Goal: Task Accomplishment & Management: Use online tool/utility

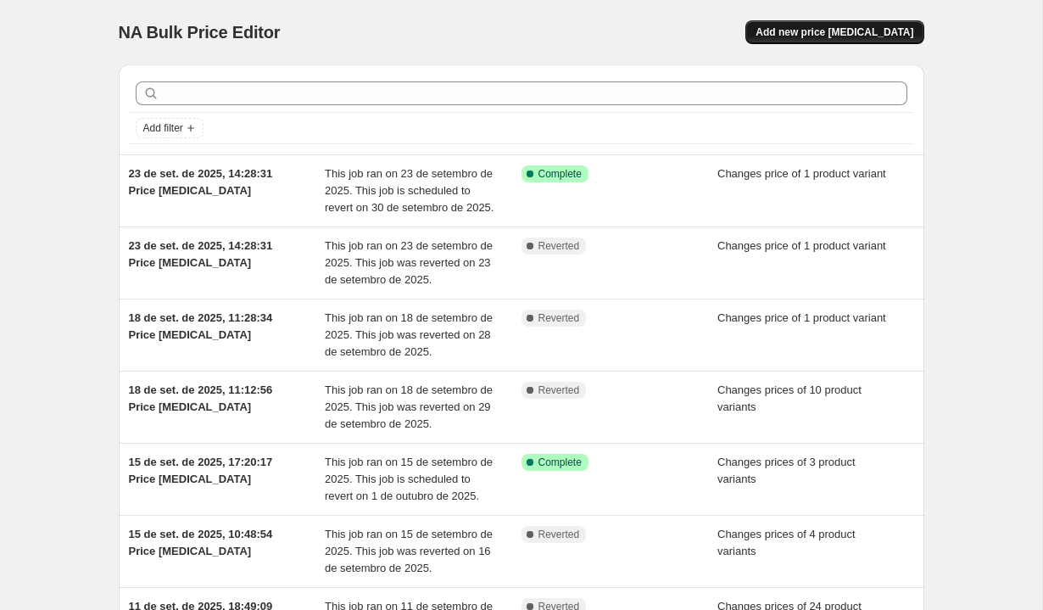
click at [813, 30] on span "Add new price [MEDICAL_DATA]" at bounding box center [834, 32] width 158 height 14
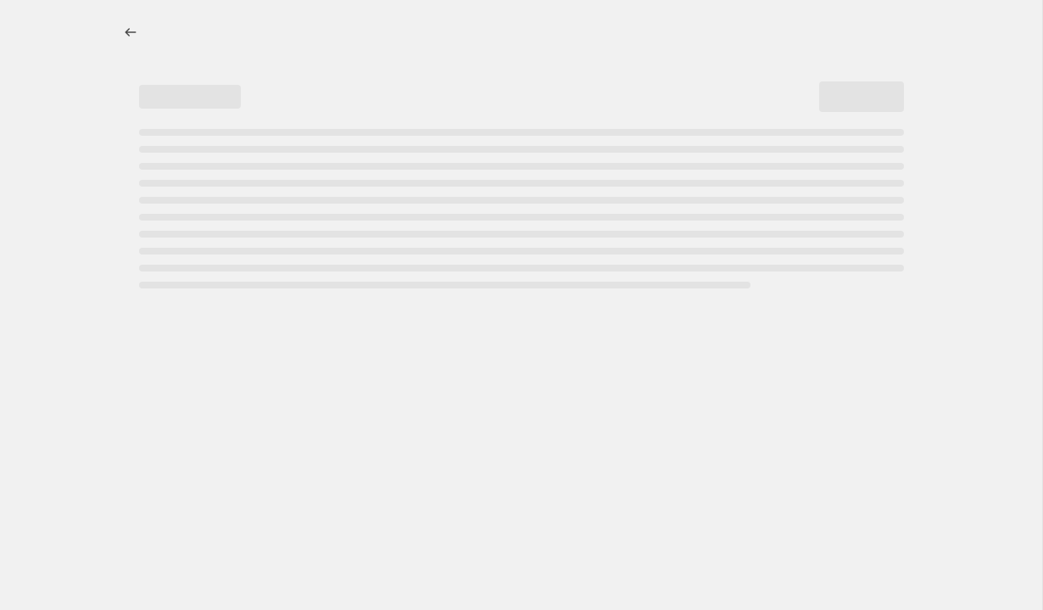
select select "percentage"
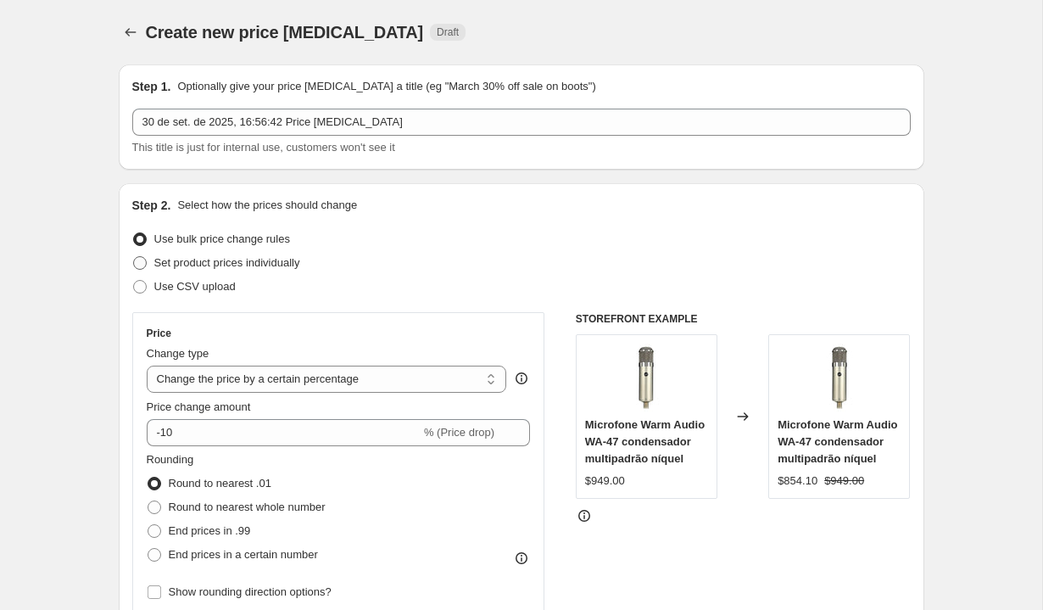
click at [286, 265] on span "Set product prices individually" at bounding box center [227, 262] width 146 height 13
click at [134, 257] on input "Set product prices individually" at bounding box center [133, 256] width 1 height 1
radio input "true"
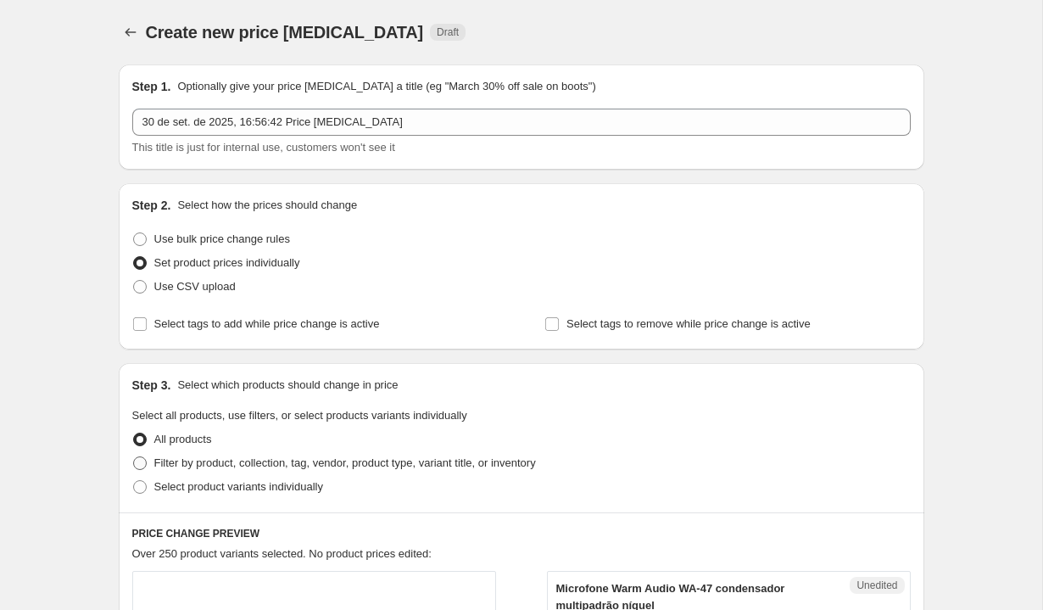
click at [270, 464] on span "Filter by product, collection, tag, vendor, product type, variant title, or inv…" at bounding box center [344, 462] width 381 height 13
click at [134, 457] on input "Filter by product, collection, tag, vendor, product type, variant title, or inv…" at bounding box center [133, 456] width 1 height 1
radio input "true"
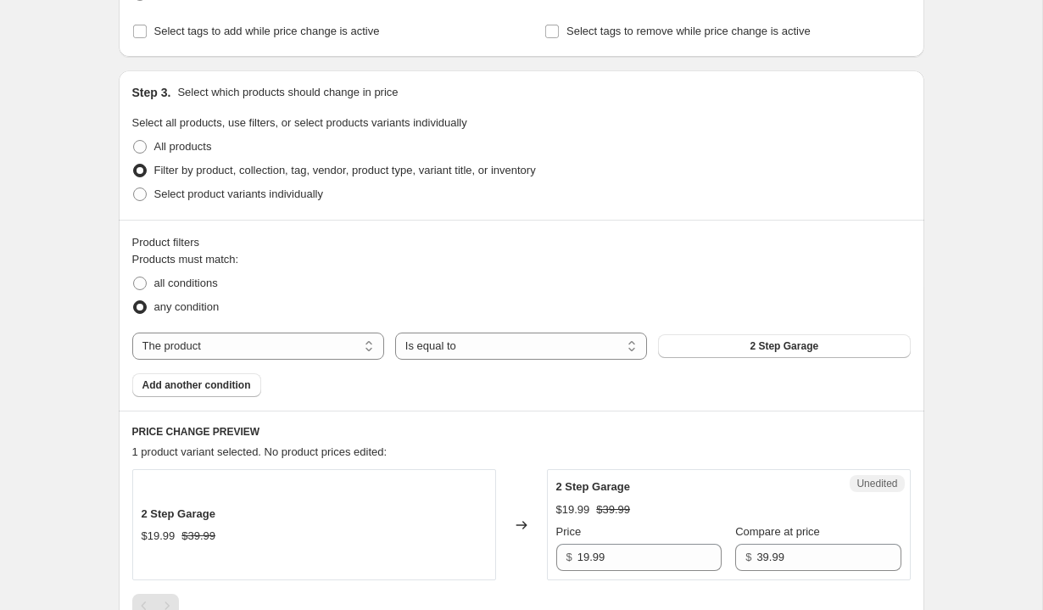
scroll to position [294, 0]
click at [270, 350] on select "The product The product's collection The product's tag The product's vendor The…" at bounding box center [258, 344] width 252 height 27
select select "vendor"
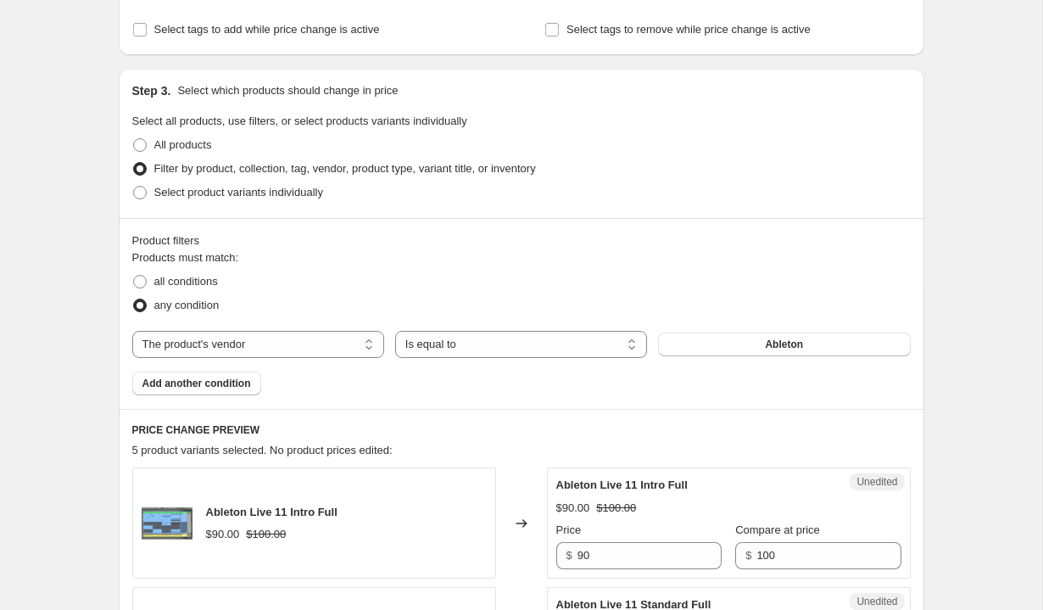
click at [788, 342] on span "Ableton" at bounding box center [784, 344] width 38 height 14
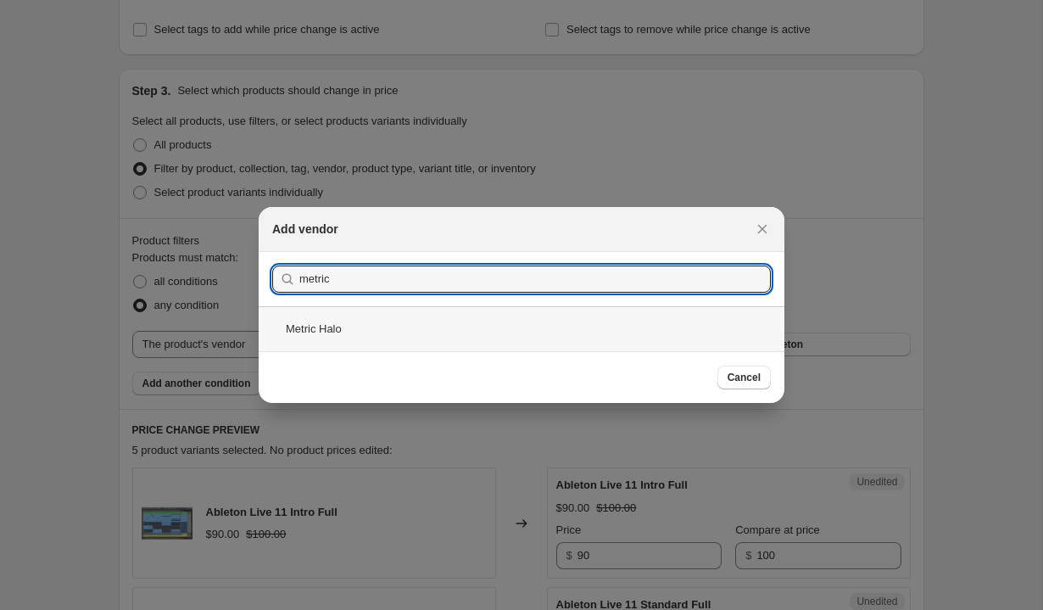
type input "metric"
click at [441, 341] on div "Metric Halo" at bounding box center [522, 328] width 526 height 45
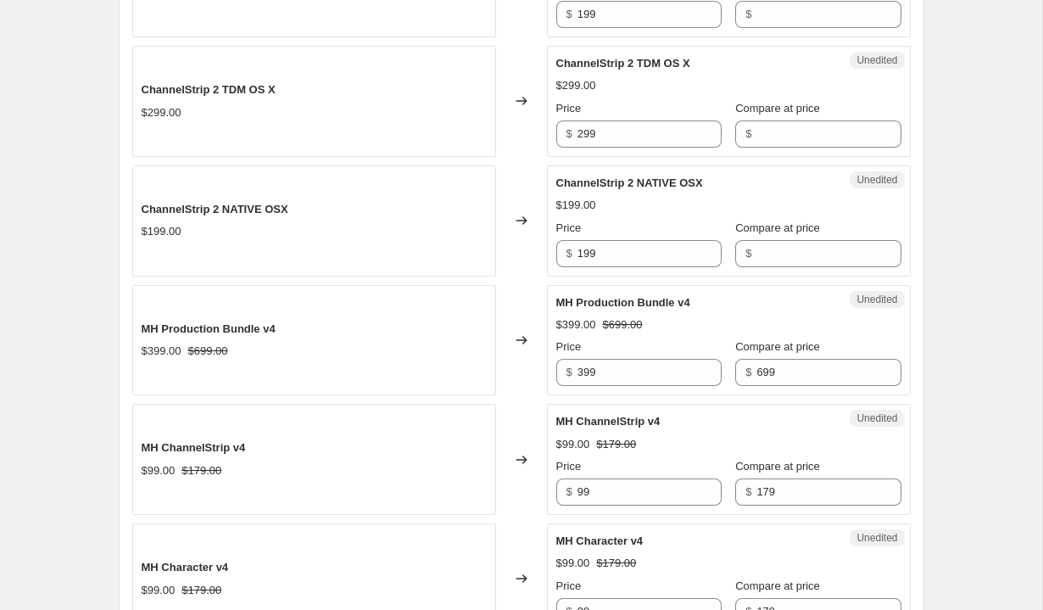
scroll to position [987, 0]
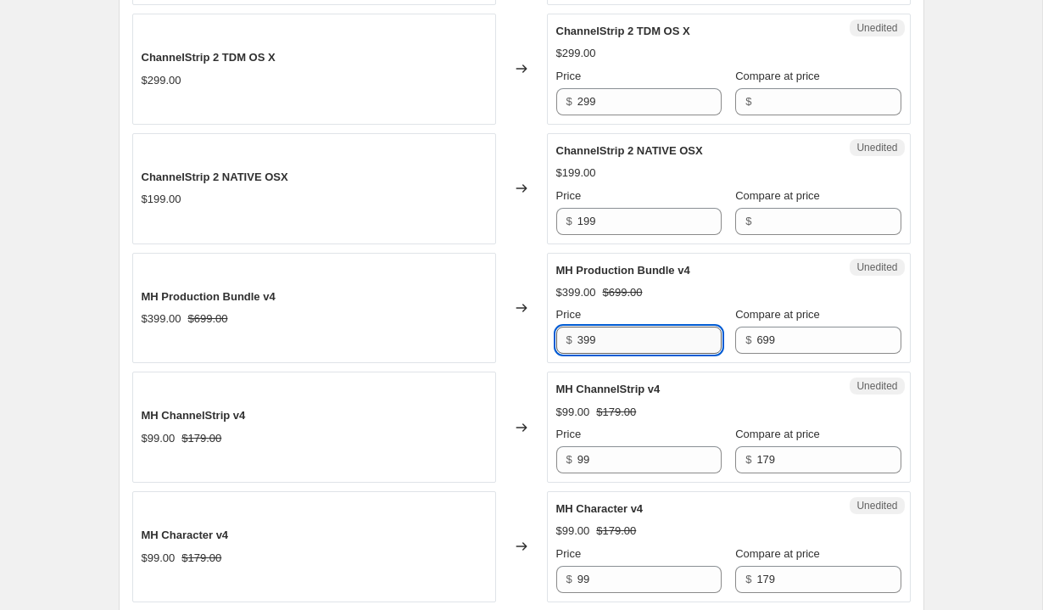
click at [639, 346] on input "399" at bounding box center [649, 339] width 144 height 27
type input "699"
click at [762, 334] on input "699" at bounding box center [828, 339] width 144 height 27
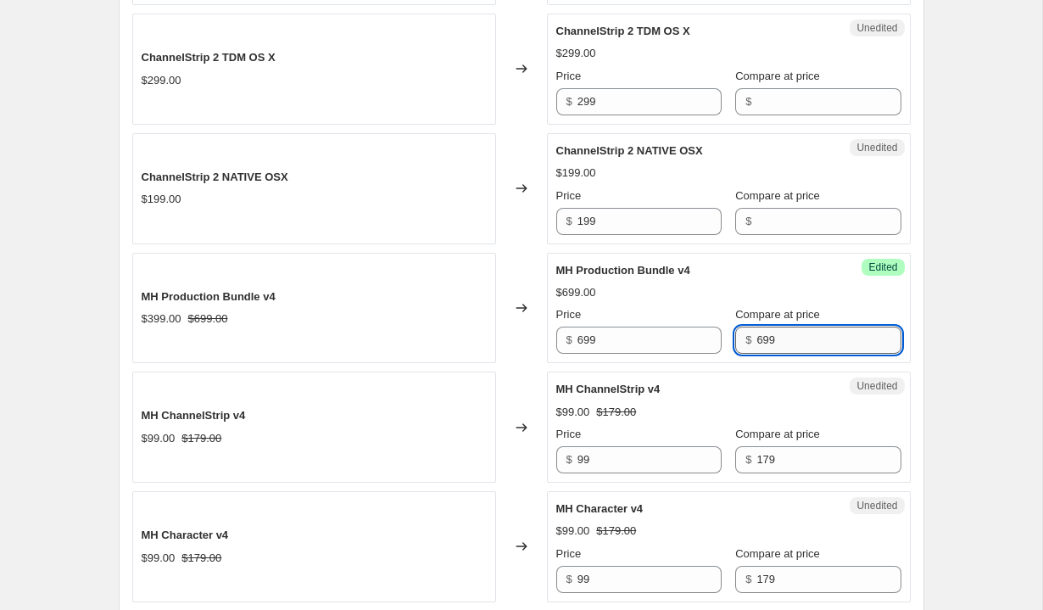
click at [762, 334] on input "699" at bounding box center [828, 339] width 144 height 27
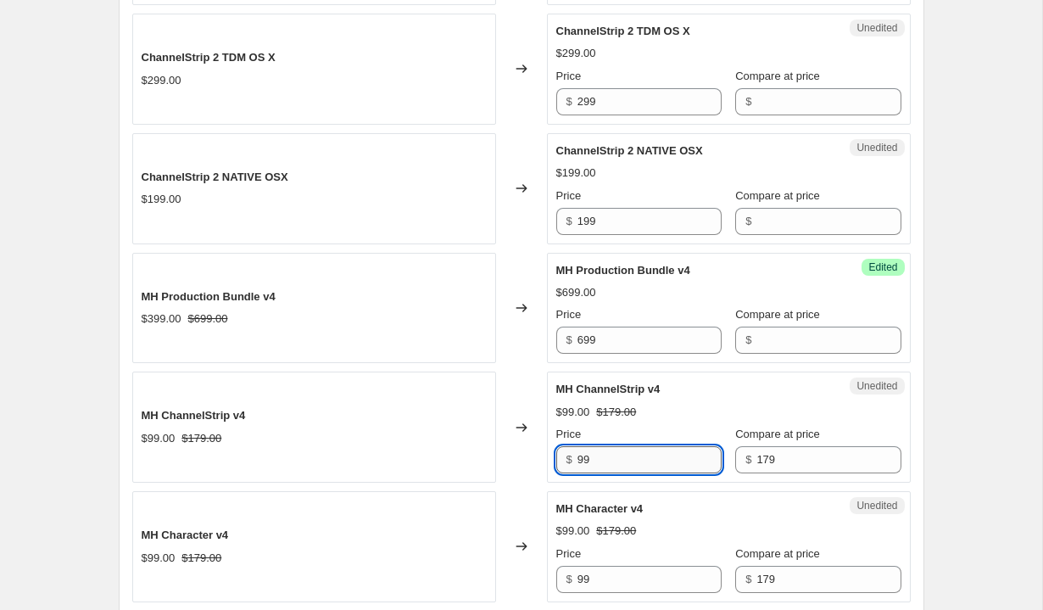
click at [630, 459] on input "99" at bounding box center [649, 459] width 144 height 27
type input "179"
click at [790, 448] on input "179" at bounding box center [828, 459] width 144 height 27
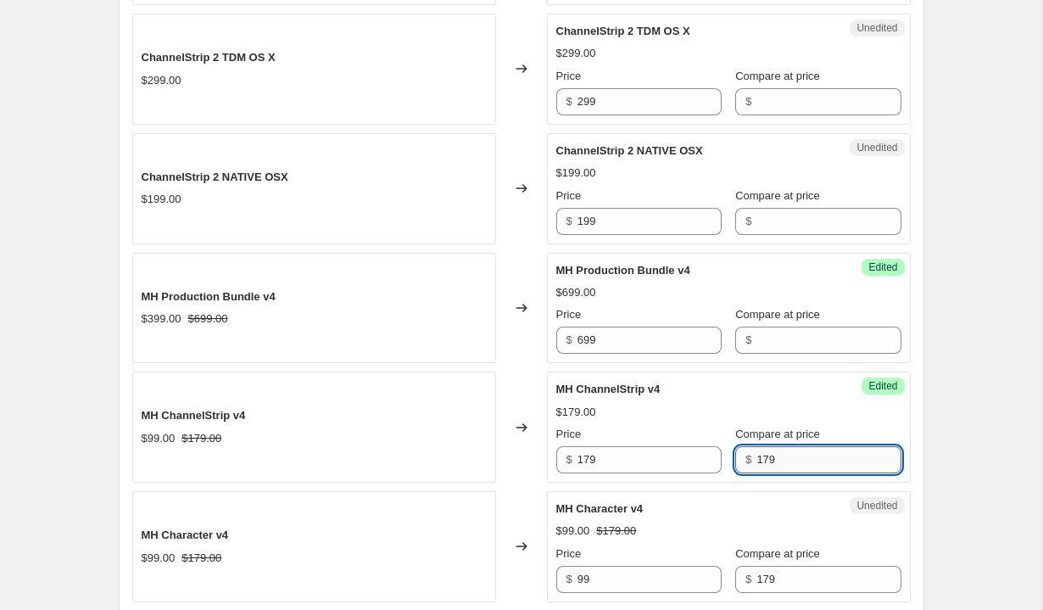
click at [790, 448] on input "179" at bounding box center [828, 459] width 144 height 27
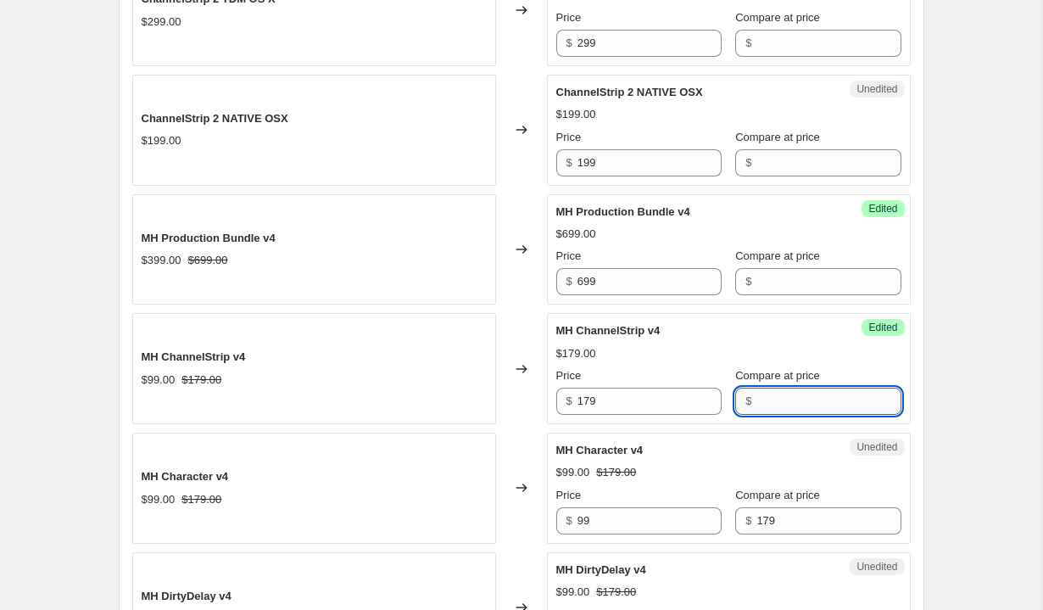
scroll to position [1105, 0]
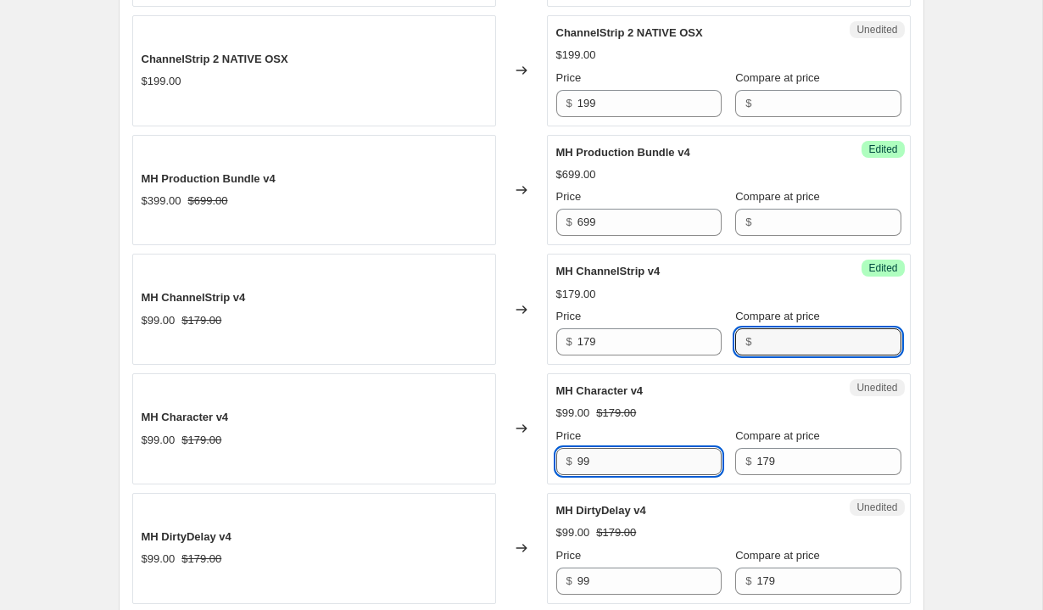
click at [604, 459] on input "99" at bounding box center [649, 461] width 144 height 27
type input "179"
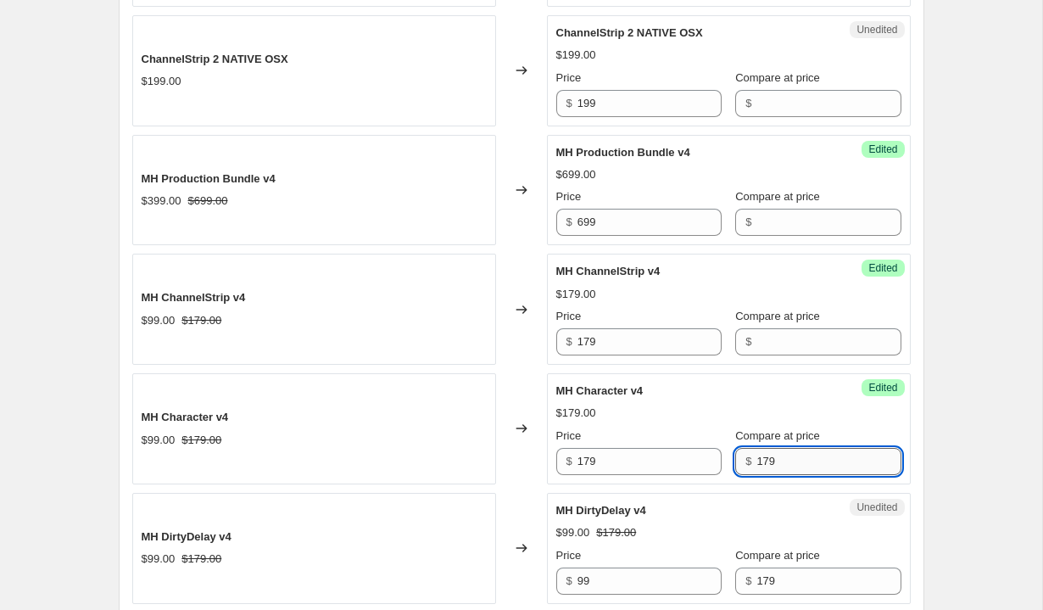
click at [756, 470] on input "179" at bounding box center [828, 461] width 144 height 27
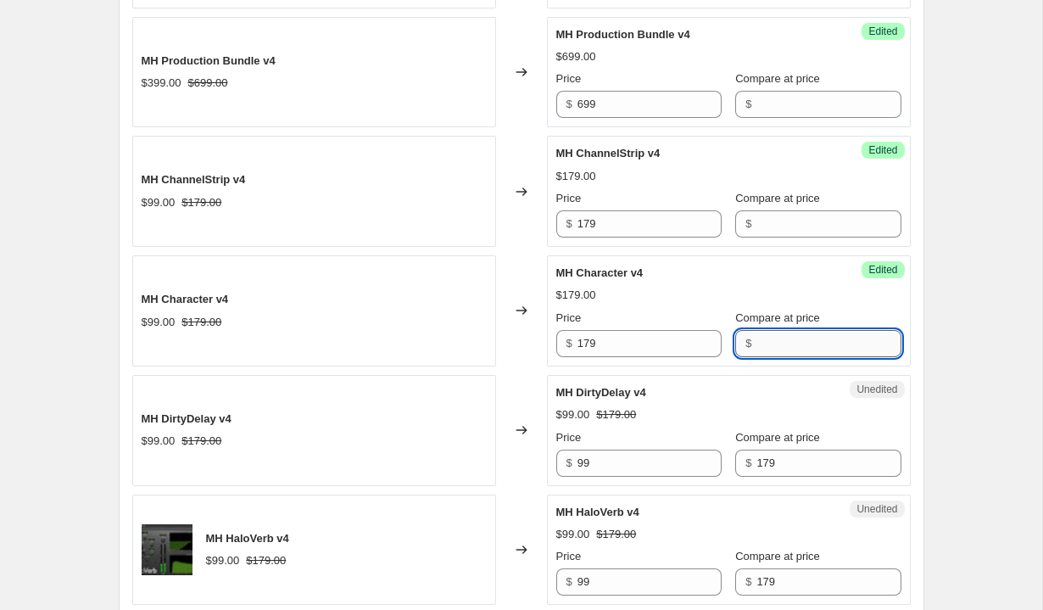
scroll to position [1311, 0]
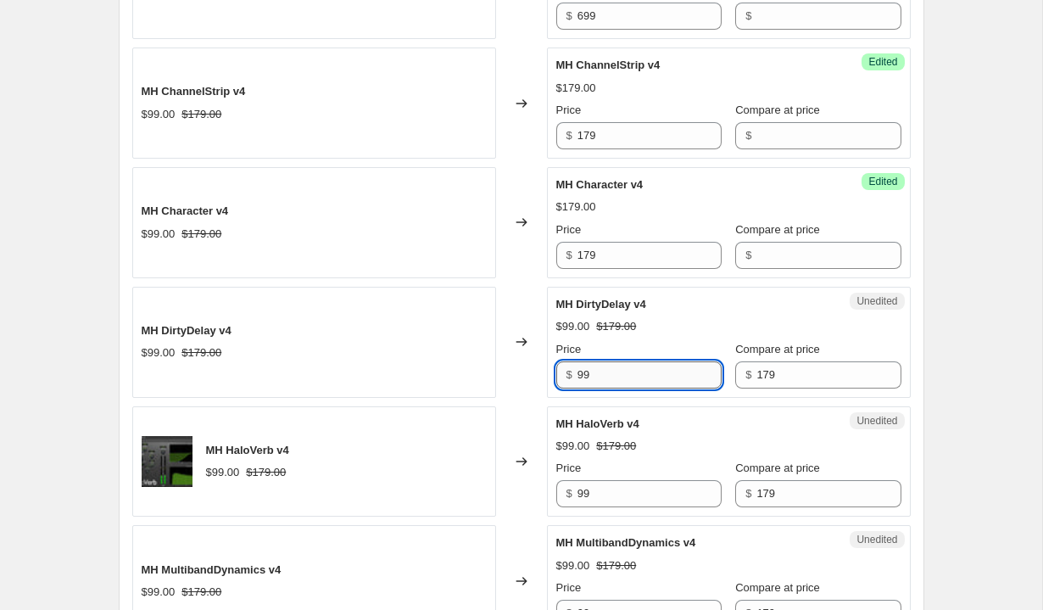
click at [623, 374] on input "99" at bounding box center [649, 374] width 144 height 27
type input "179"
click at [622, 483] on input "99" at bounding box center [649, 493] width 144 height 27
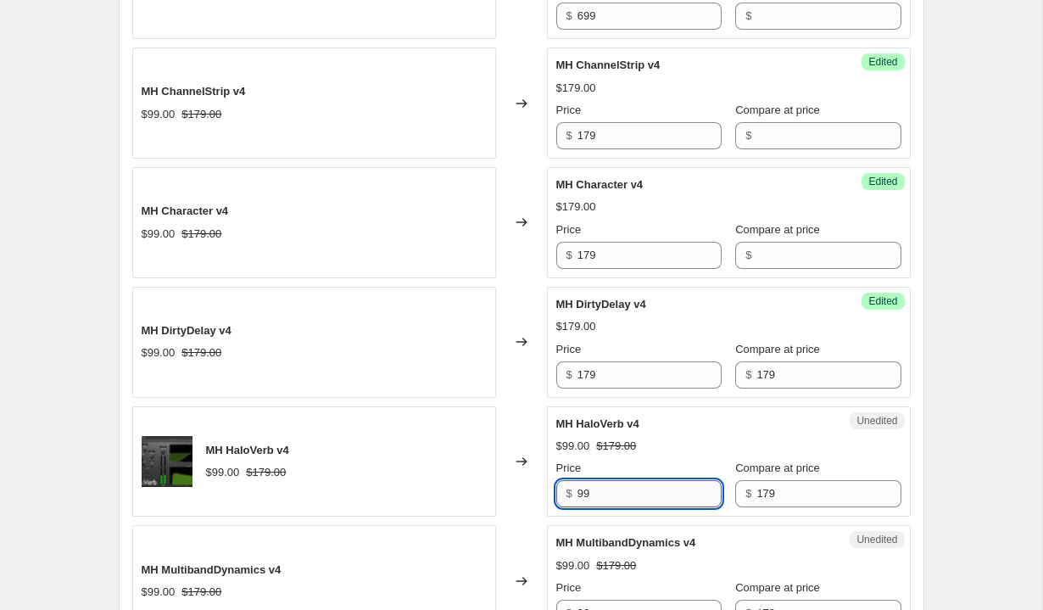
click at [622, 483] on input "99" at bounding box center [649, 493] width 144 height 27
type input "179"
click at [776, 362] on input "179" at bounding box center [828, 374] width 144 height 27
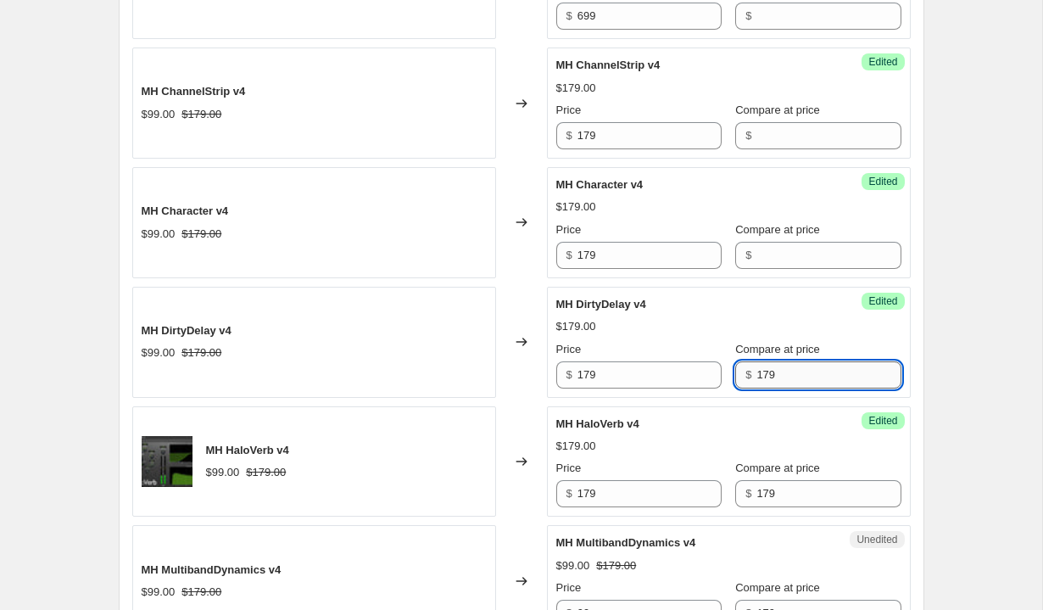
click at [776, 362] on input "179" at bounding box center [828, 374] width 144 height 27
click at [760, 479] on div "Compare at price $ 179" at bounding box center [817, 482] width 165 height 47
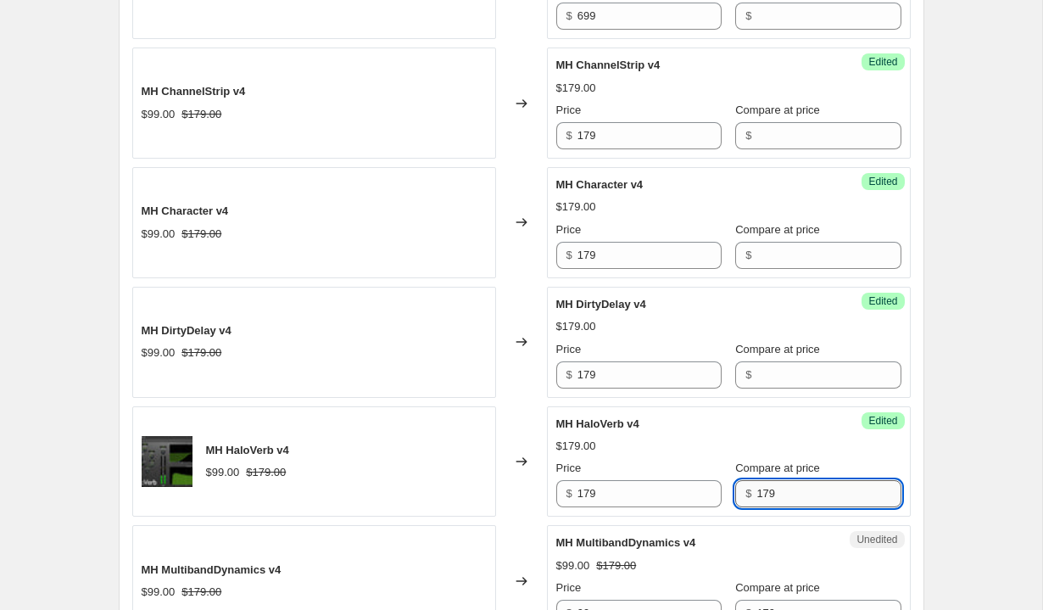
click at [758, 493] on input "179" at bounding box center [828, 493] width 144 height 27
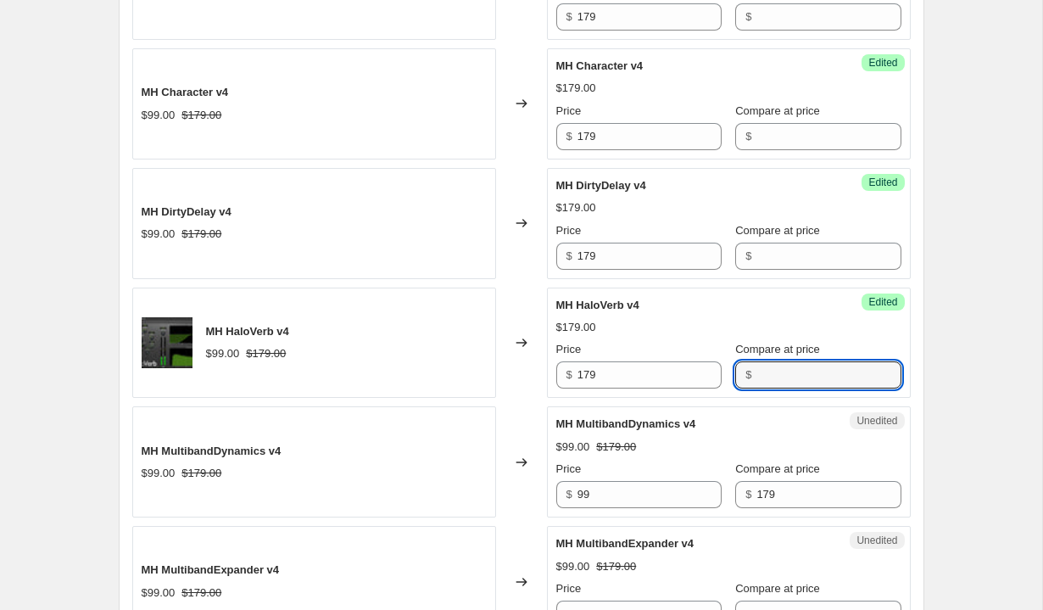
scroll to position [1444, 0]
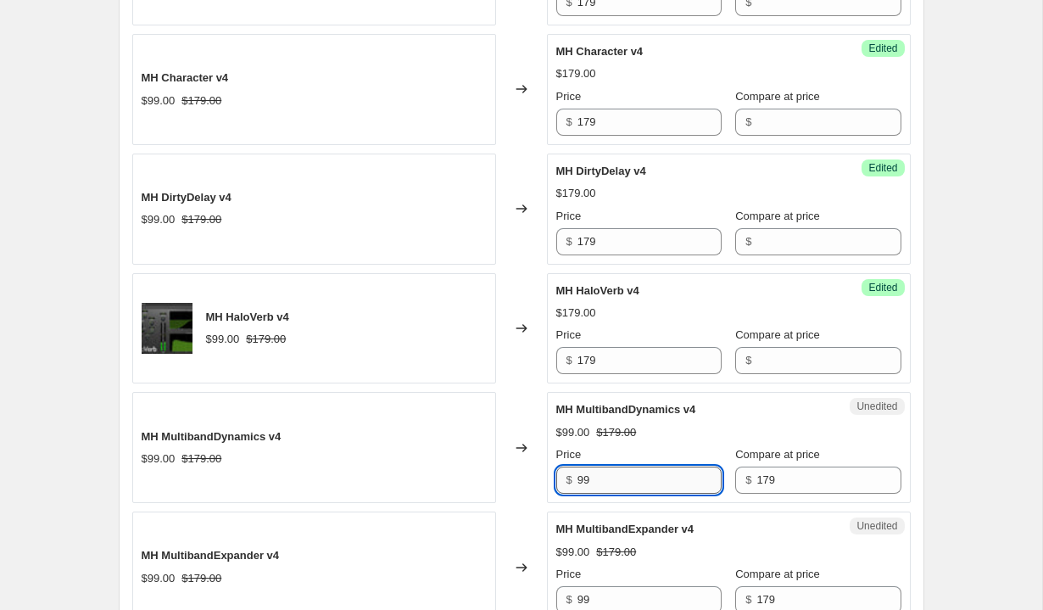
click at [610, 492] on input "99" at bounding box center [649, 479] width 144 height 27
type input "179"
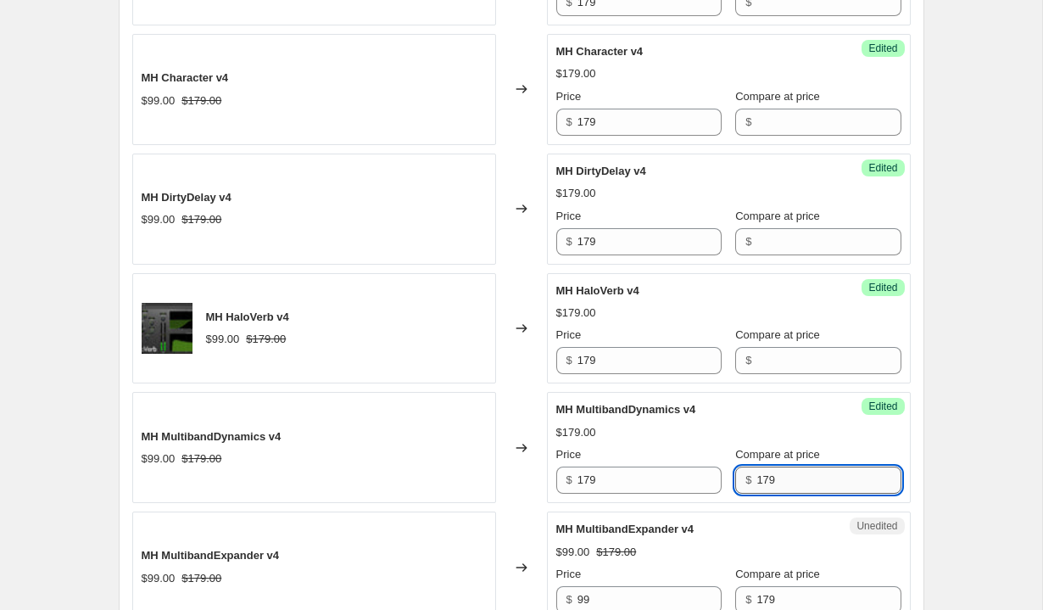
click at [759, 471] on input "179" at bounding box center [828, 479] width 144 height 27
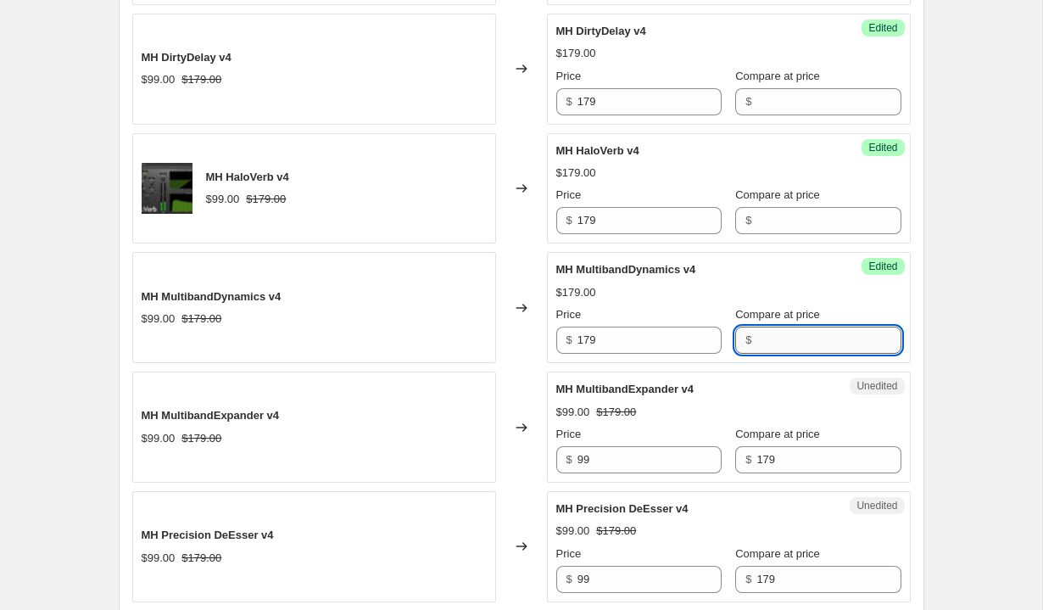
scroll to position [1672, 0]
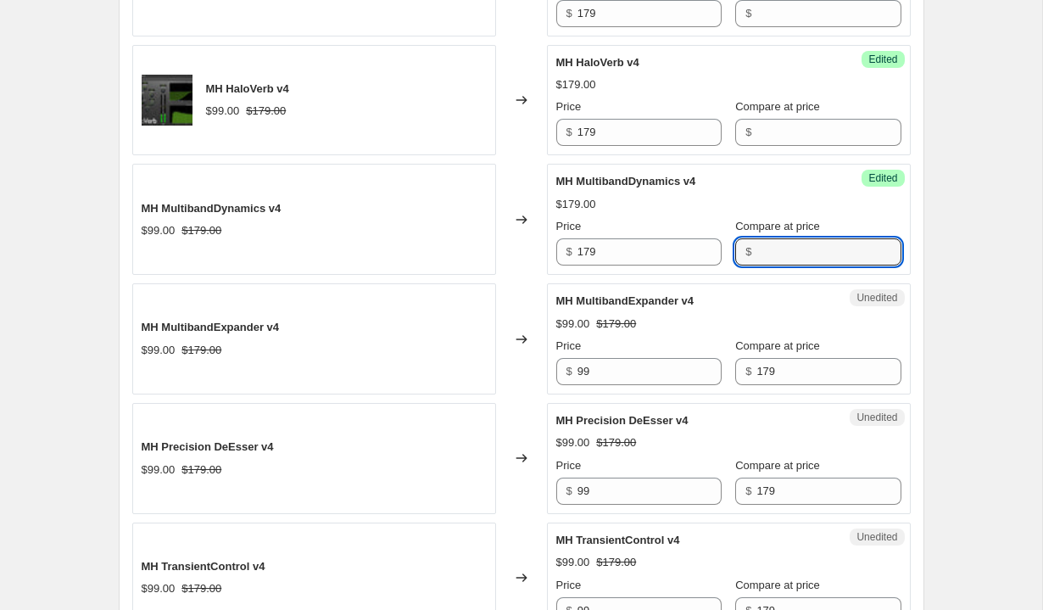
click at [617, 356] on div "Price $ 99" at bounding box center [638, 360] width 165 height 47
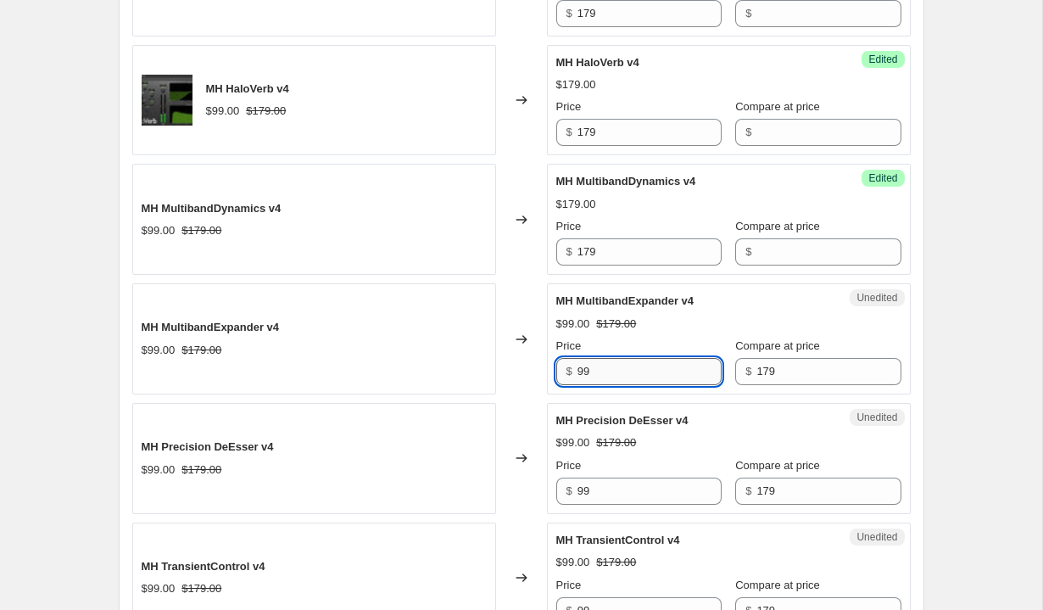
click at [617, 361] on input "99" at bounding box center [649, 371] width 144 height 27
type input "179"
click at [756, 373] on input "179" at bounding box center [828, 371] width 144 height 27
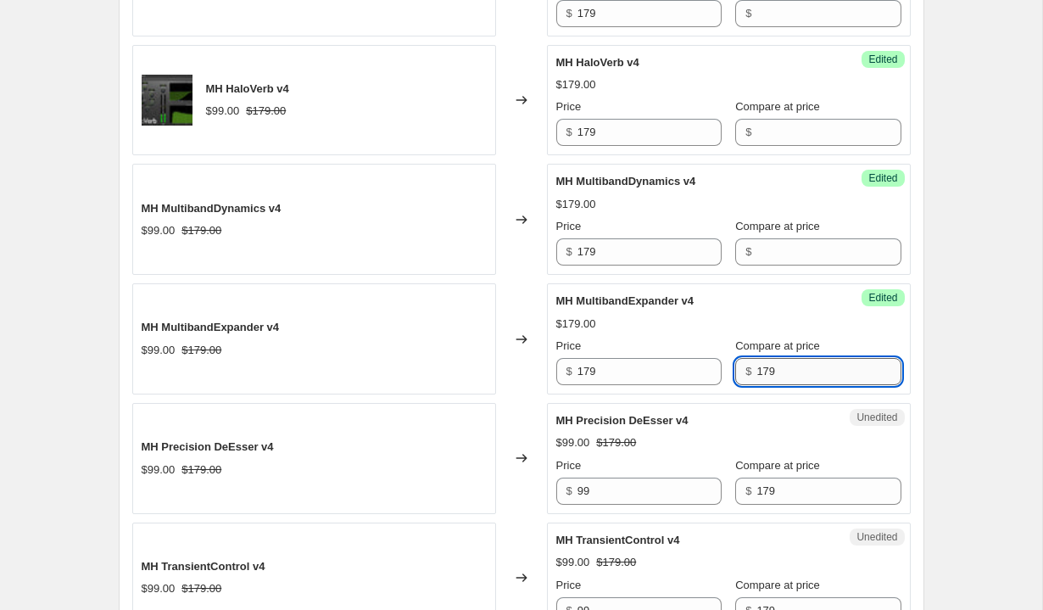
click at [756, 373] on input "179" at bounding box center [828, 371] width 144 height 27
click at [622, 481] on input "99" at bounding box center [649, 490] width 144 height 27
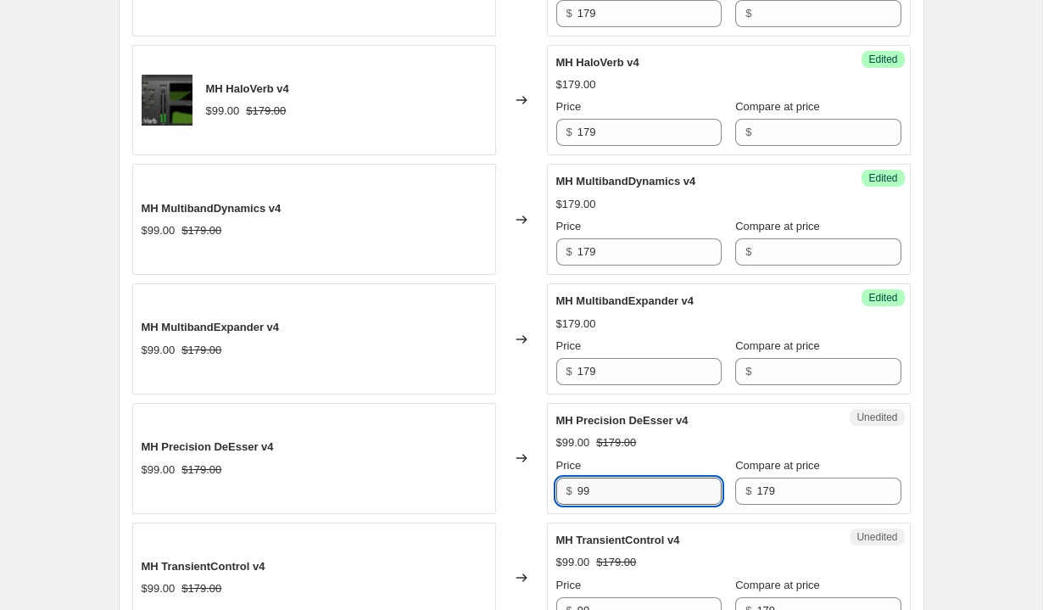
click at [622, 481] on input "99" at bounding box center [649, 490] width 144 height 27
type input "179"
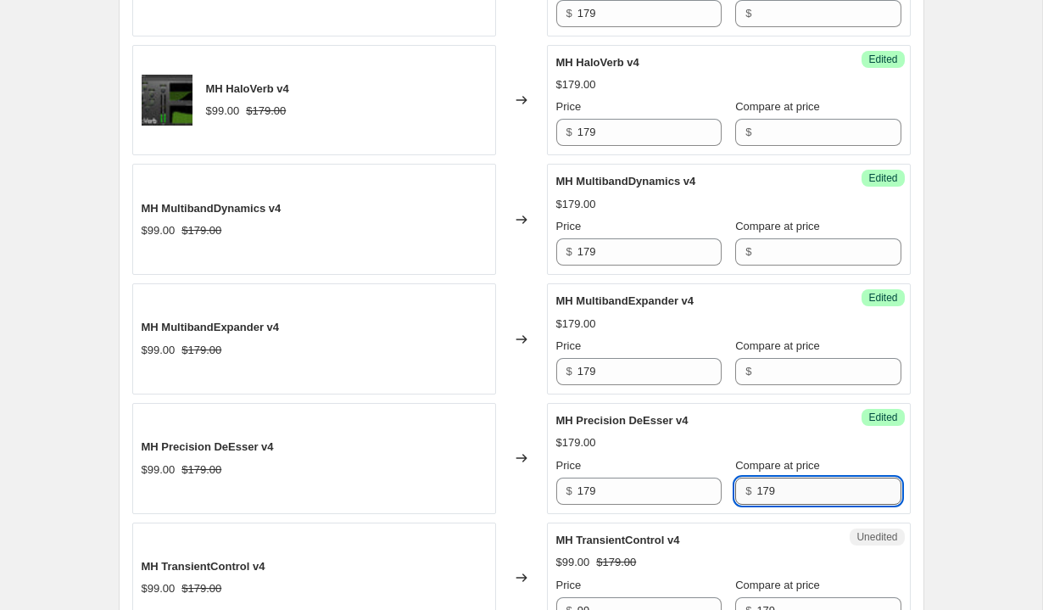
click at [775, 489] on input "179" at bounding box center [828, 490] width 144 height 27
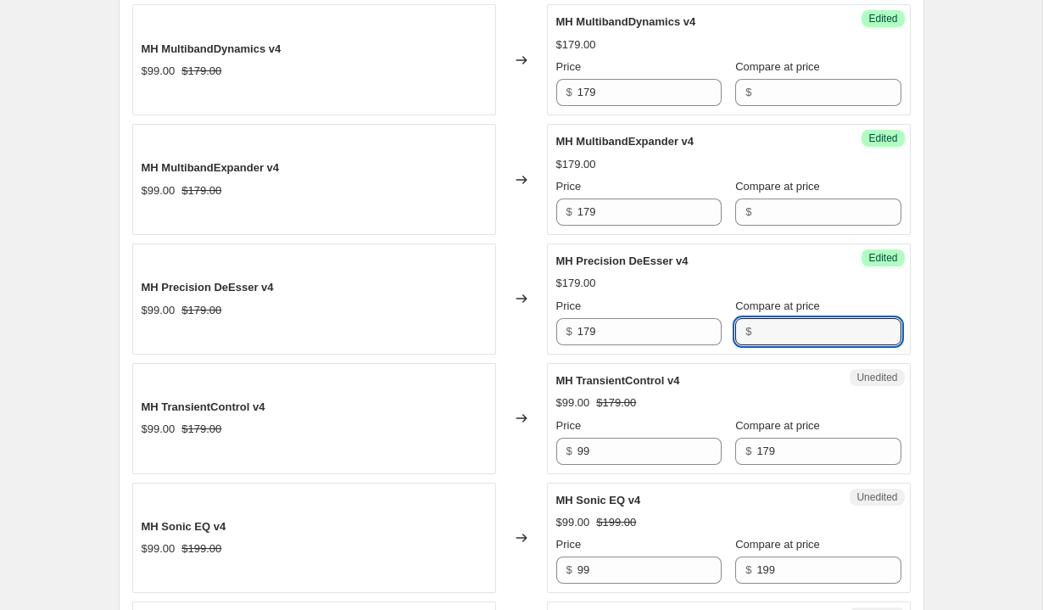
scroll to position [1845, 0]
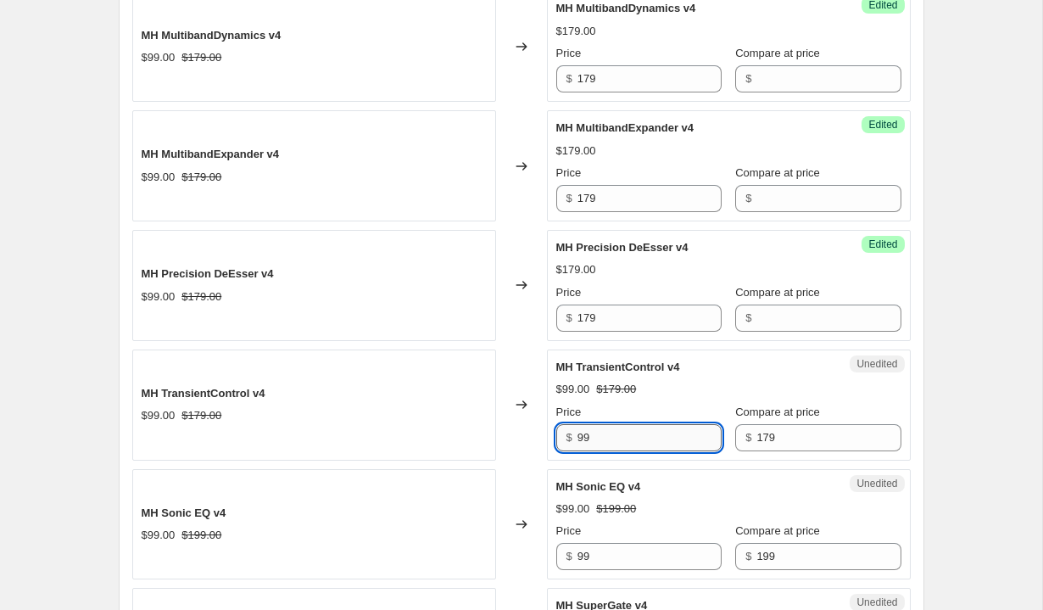
click at [612, 449] on input "99" at bounding box center [649, 437] width 144 height 27
type input "179"
click at [611, 545] on input "99" at bounding box center [649, 556] width 144 height 27
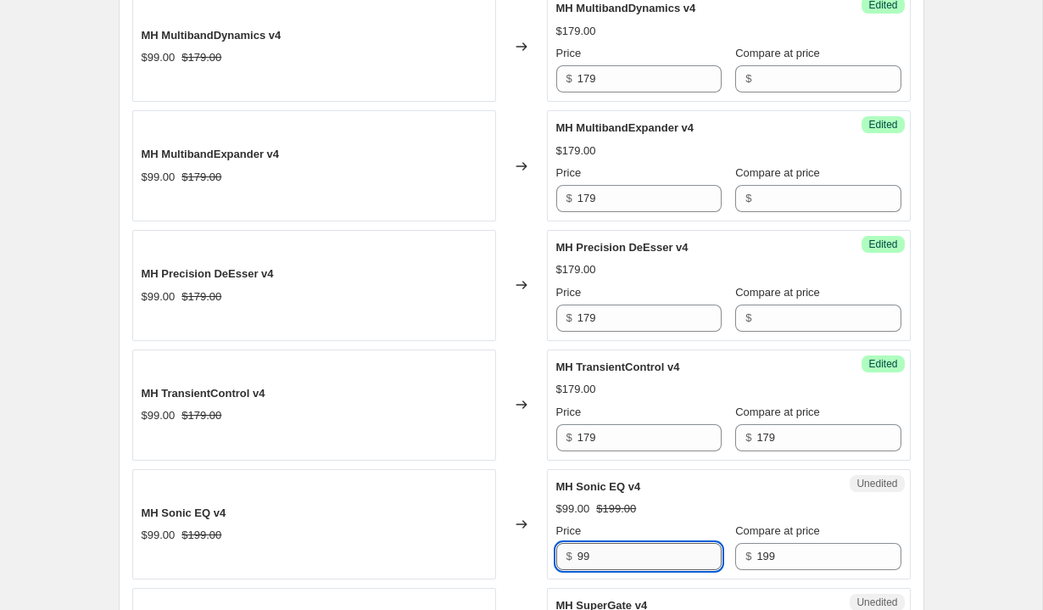
click at [611, 545] on input "99" at bounding box center [649, 556] width 144 height 27
type input "179"
click at [766, 563] on input "199" at bounding box center [828, 556] width 144 height 27
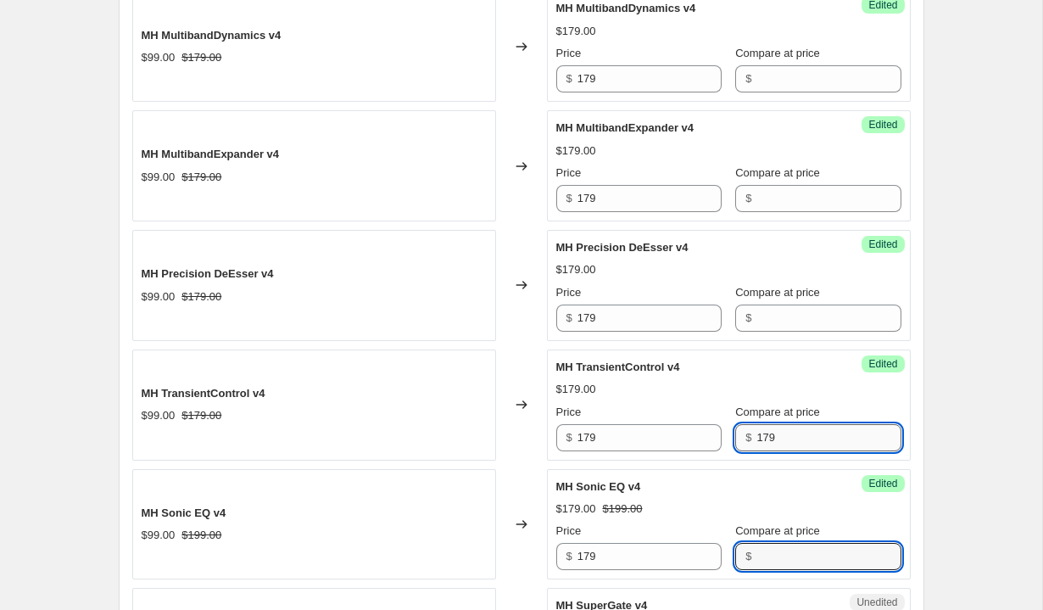
click at [756, 437] on input "179" at bounding box center [828, 437] width 144 height 27
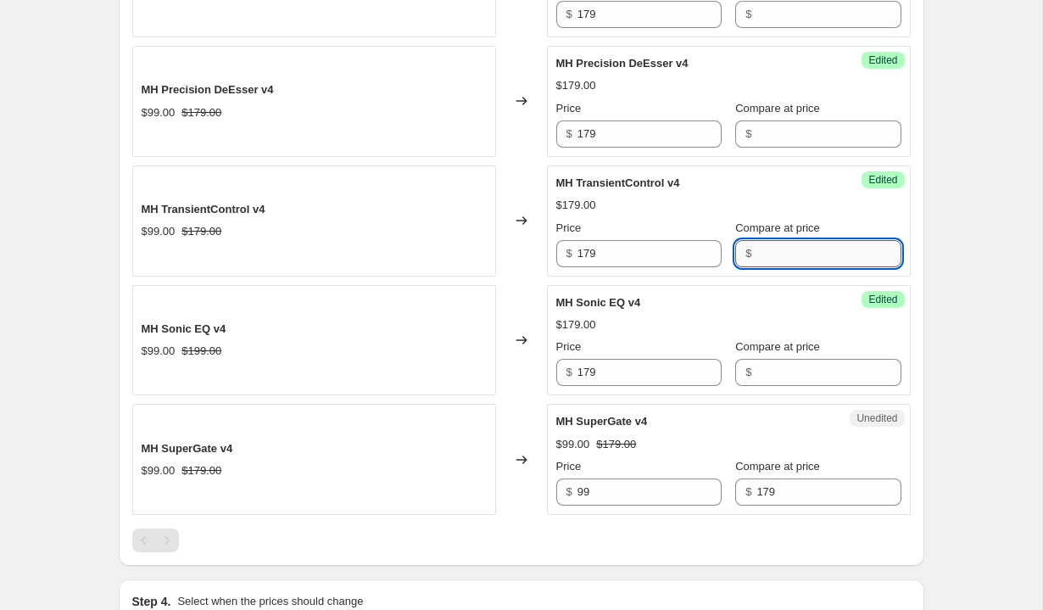
scroll to position [2096, 0]
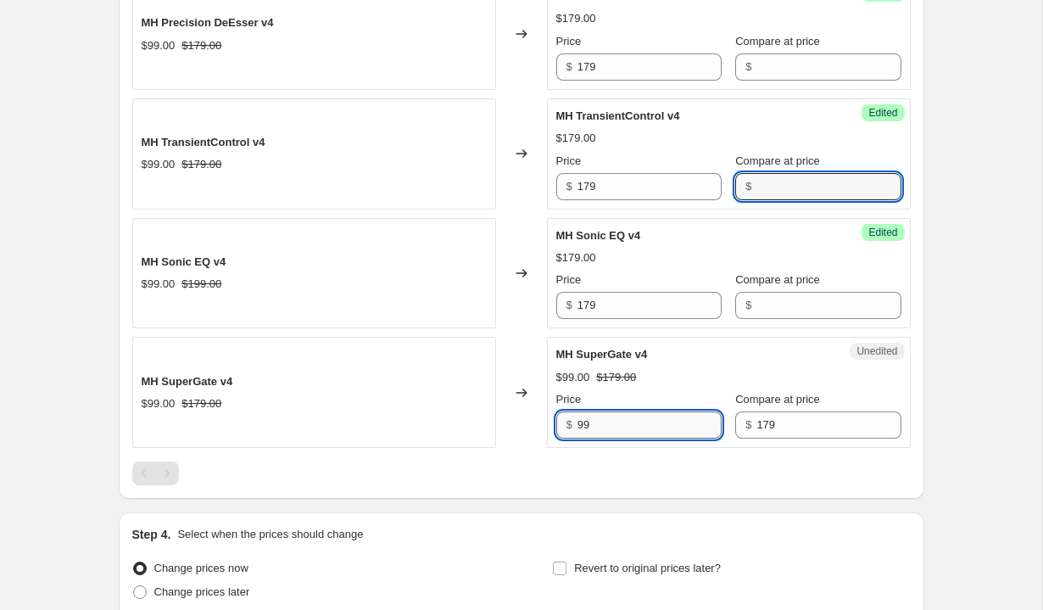
click at [606, 425] on input "99" at bounding box center [649, 424] width 144 height 27
type input "179"
click at [548, 468] on div at bounding box center [521, 473] width 778 height 24
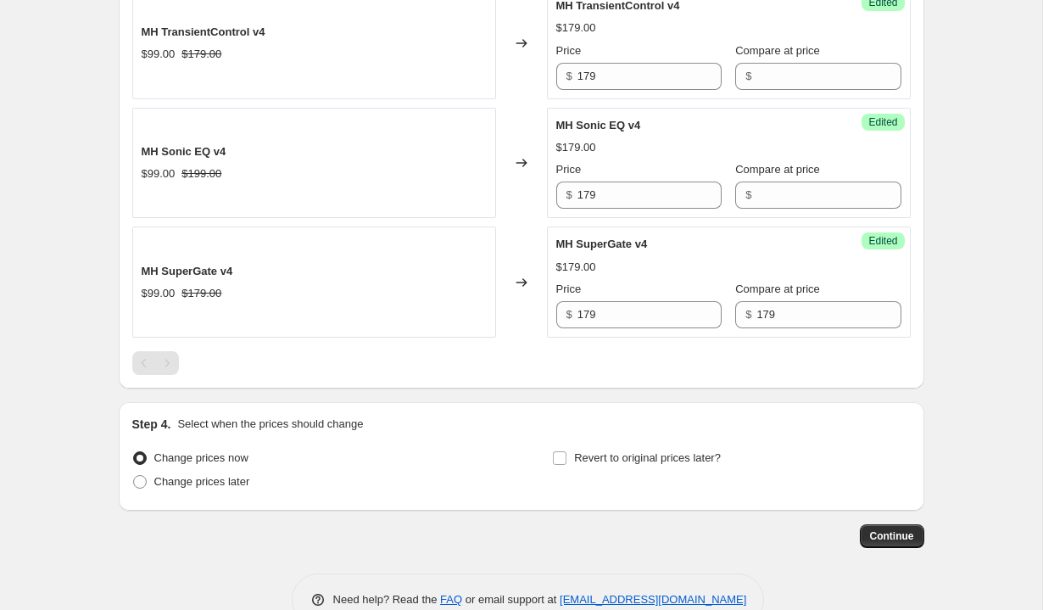
scroll to position [2247, 0]
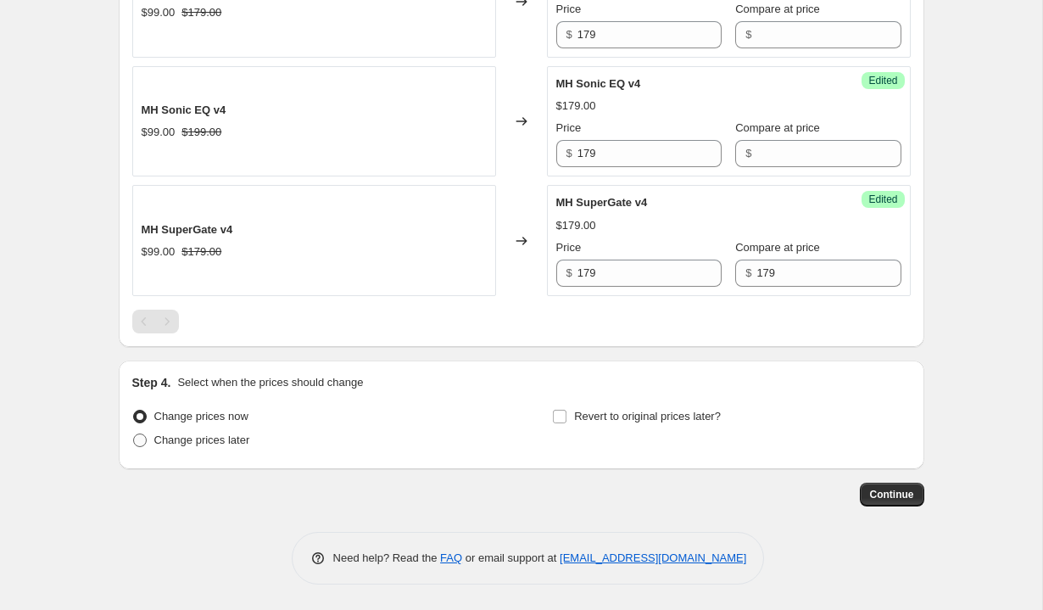
click at [216, 443] on span "Change prices later" at bounding box center [202, 439] width 96 height 13
click at [134, 434] on input "Change prices later" at bounding box center [133, 433] width 1 height 1
radio input "true"
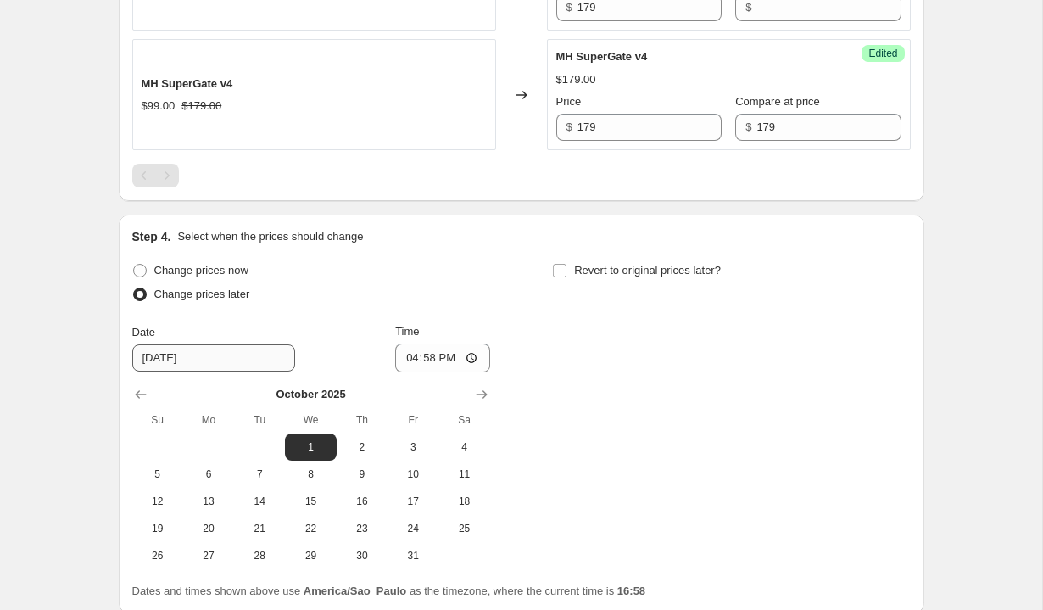
scroll to position [2438, 0]
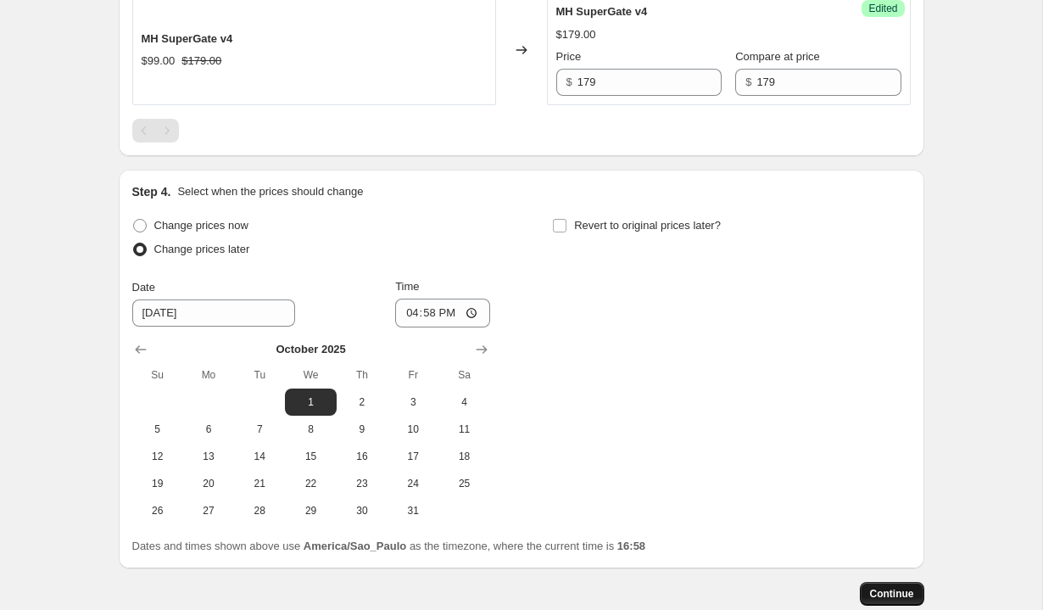
click at [893, 583] on button "Continue" at bounding box center [892, 594] width 64 height 24
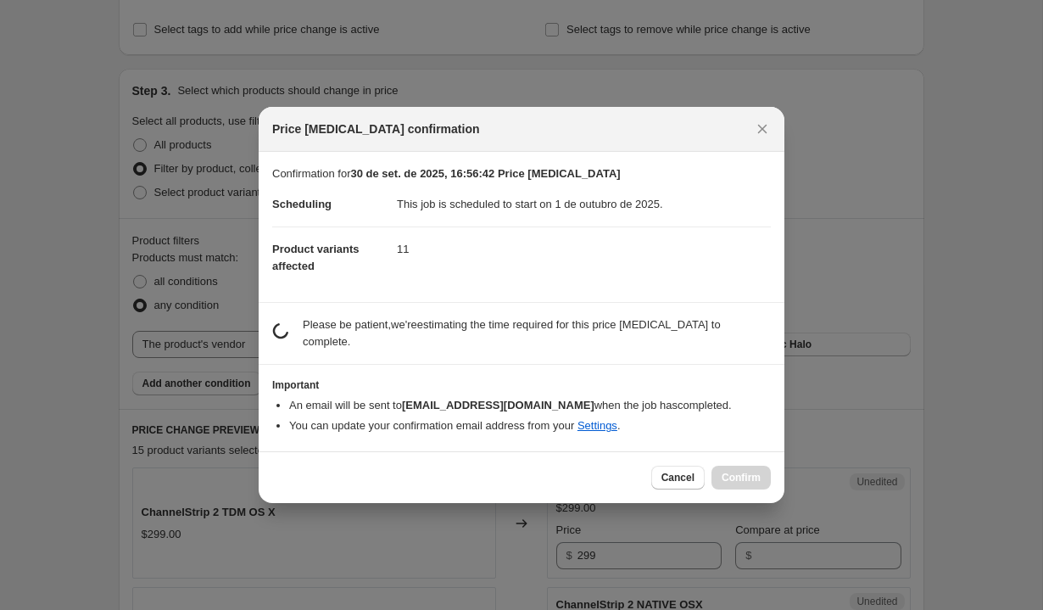
scroll to position [0, 0]
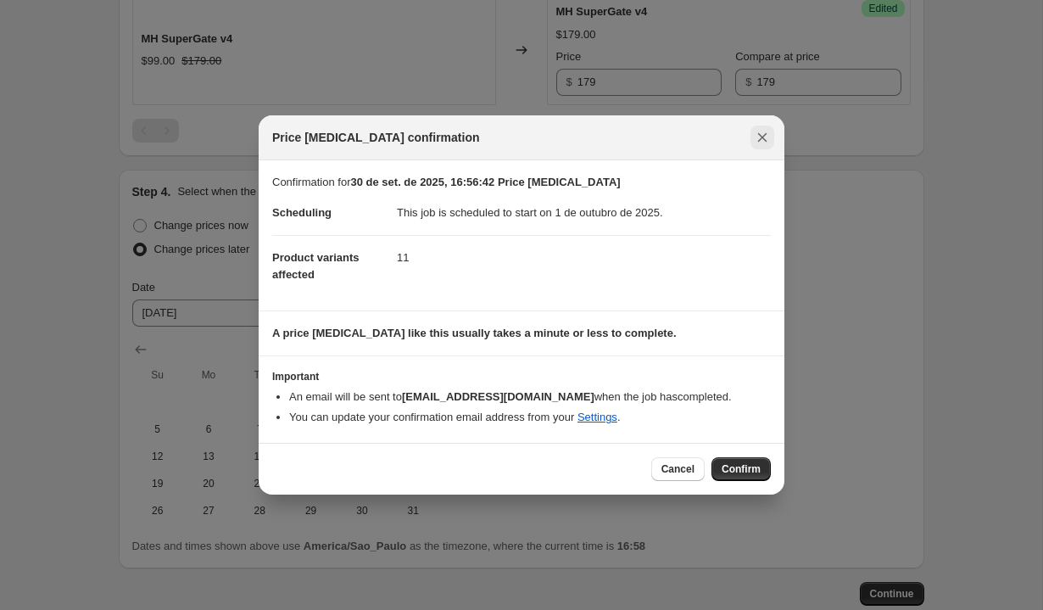
click at [764, 139] on icon "Close" at bounding box center [762, 137] width 9 height 9
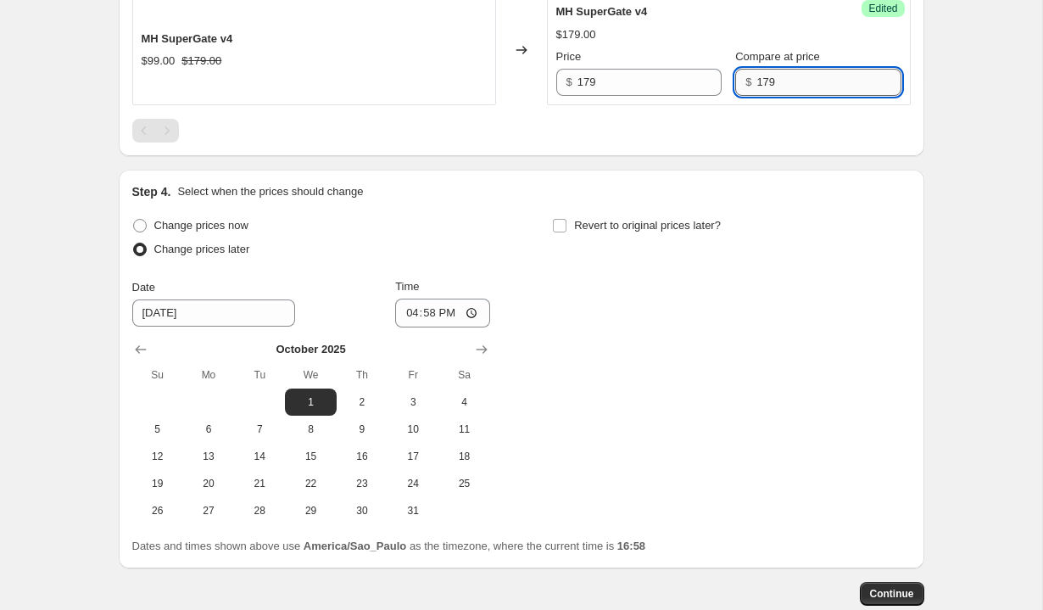
click at [778, 86] on input "179" at bounding box center [828, 82] width 144 height 27
click at [773, 136] on div at bounding box center [521, 131] width 778 height 24
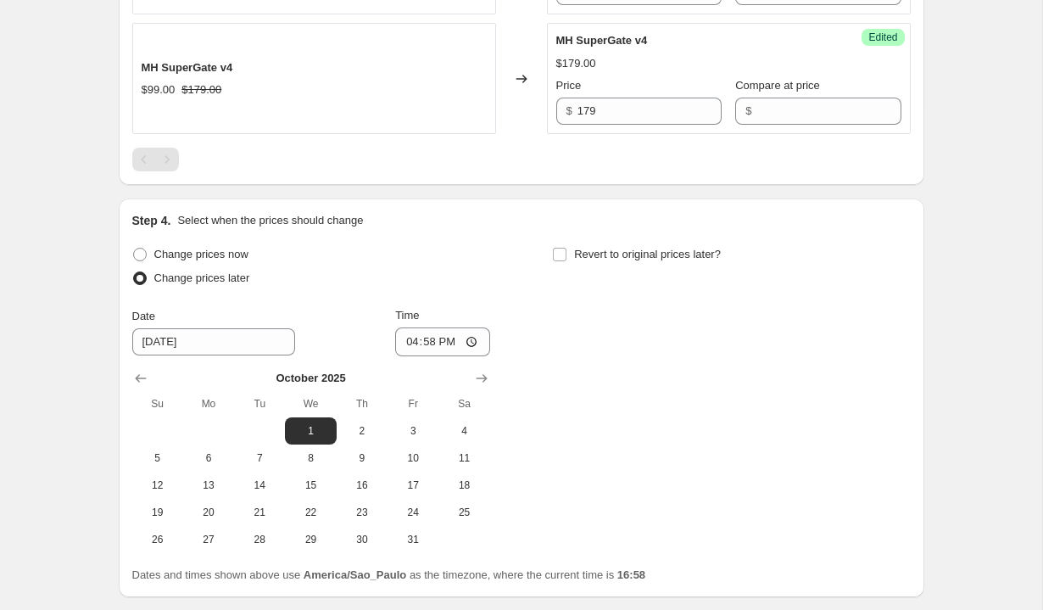
scroll to position [2506, 0]
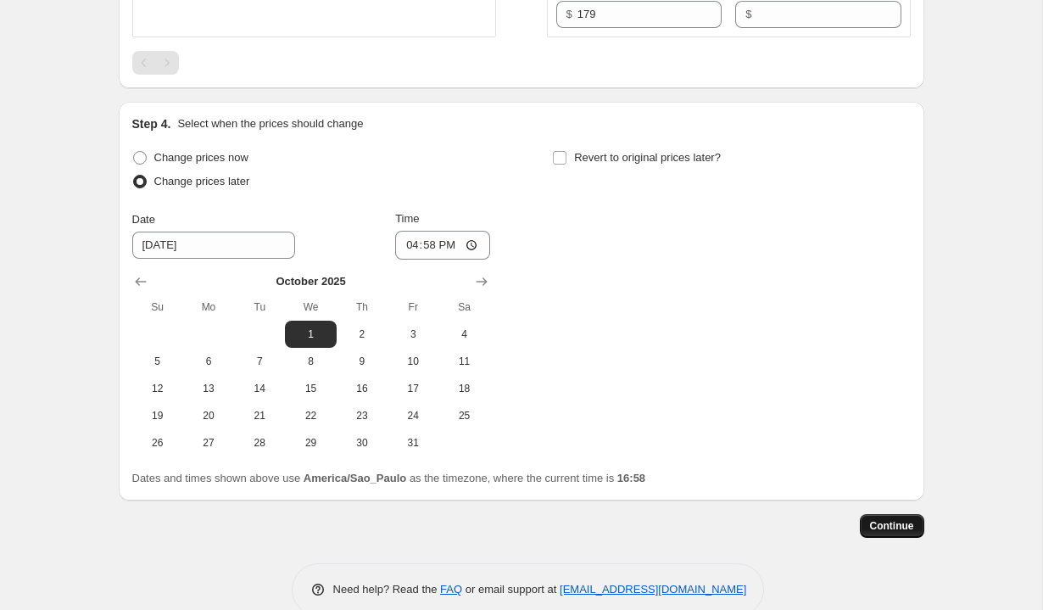
click at [873, 524] on span "Continue" at bounding box center [892, 526] width 44 height 14
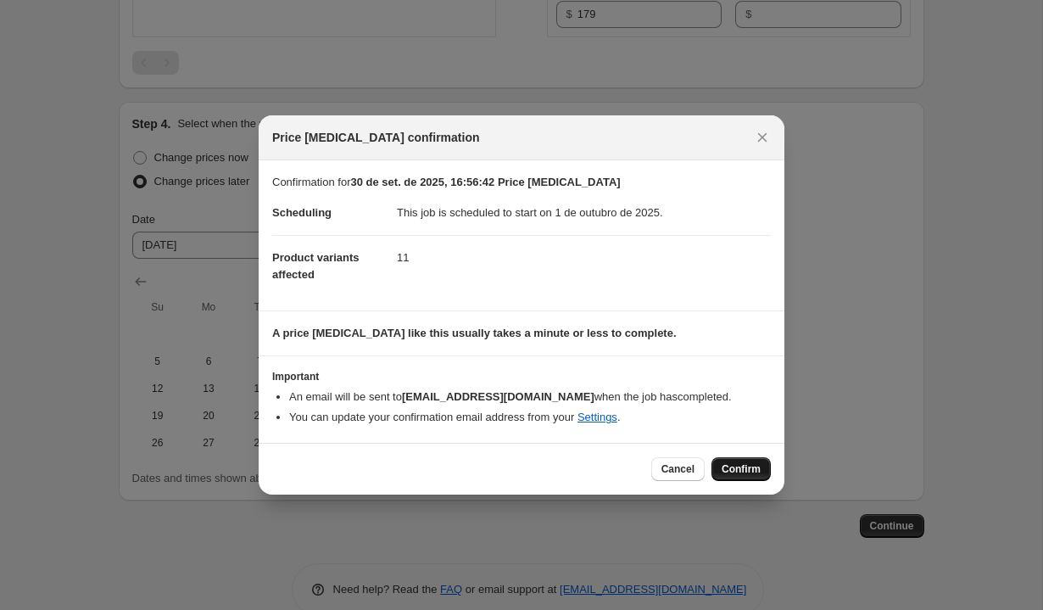
click at [746, 472] on span "Confirm" at bounding box center [740, 469] width 39 height 14
